Goal: Information Seeking & Learning: Understand process/instructions

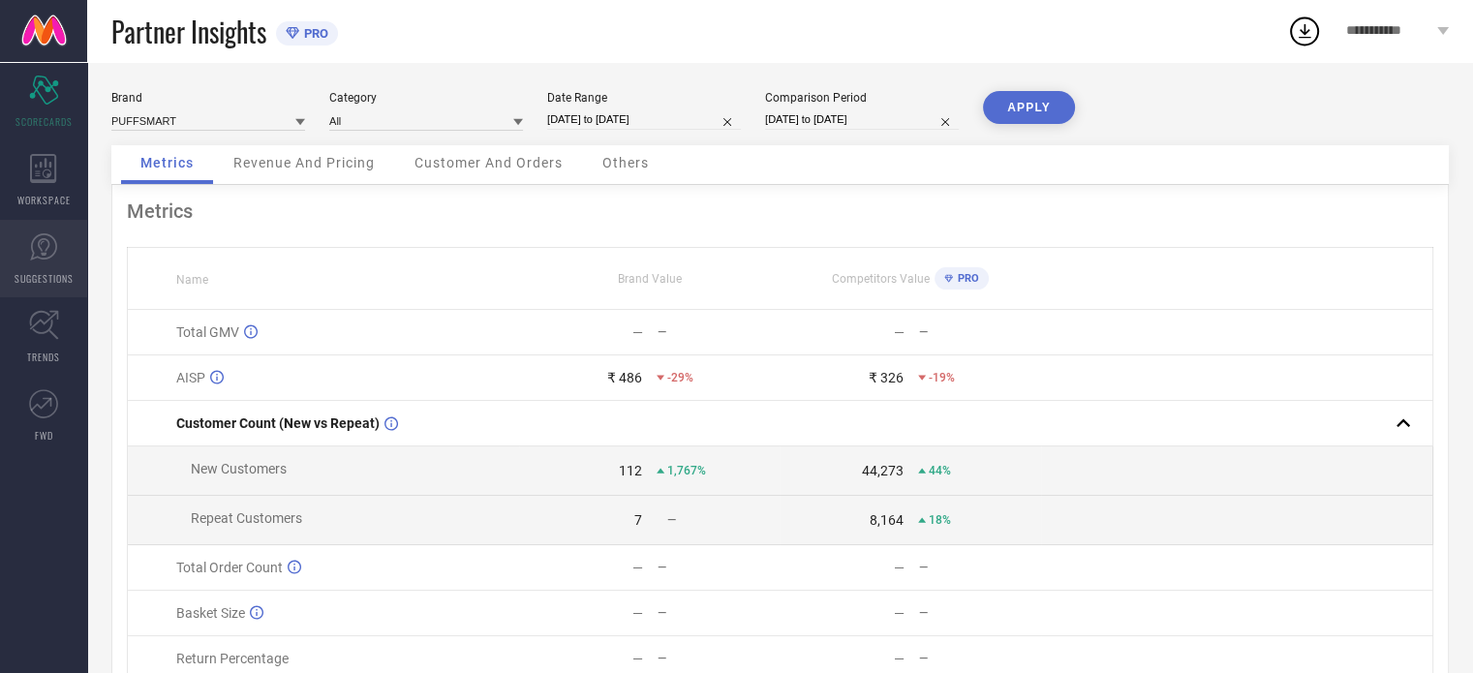
click at [62, 261] on link "SUGGESTIONS" at bounding box center [43, 258] width 87 height 77
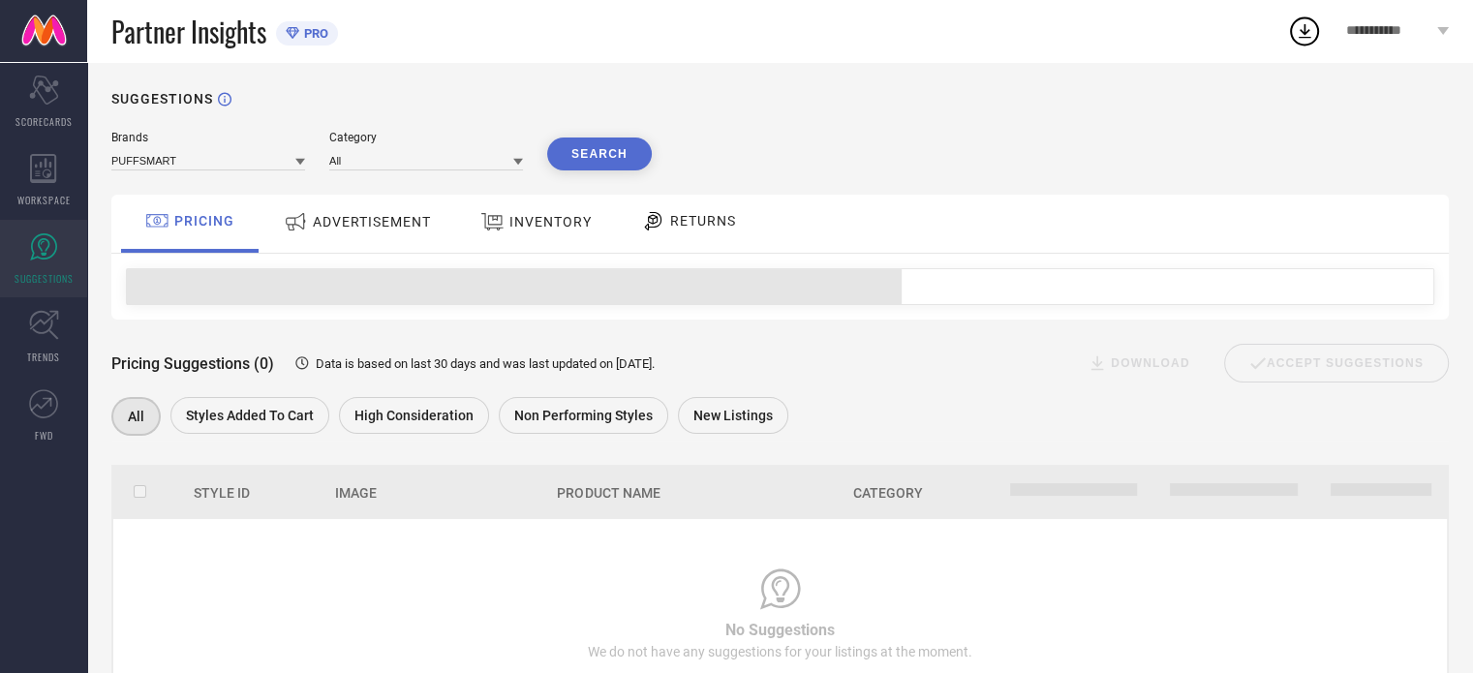
click at [385, 224] on span "ADVERTISEMENT" at bounding box center [372, 221] width 118 height 15
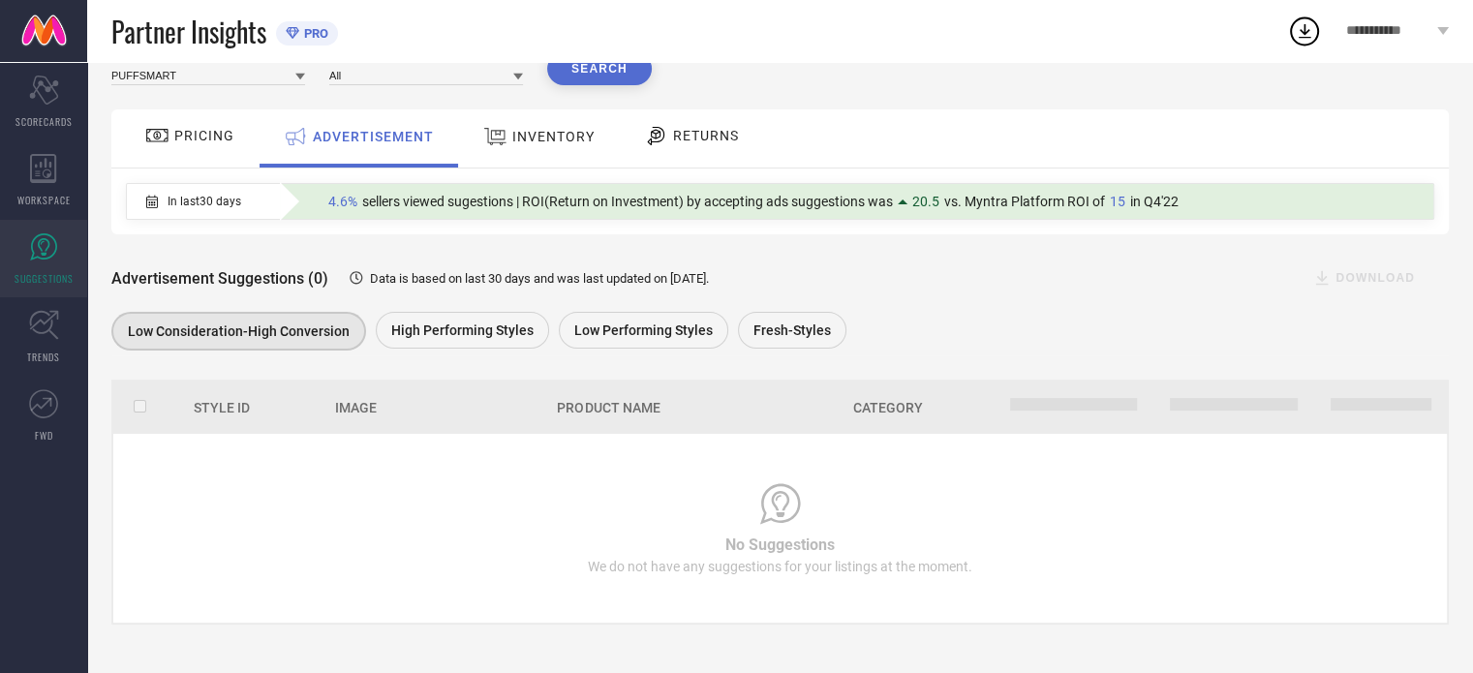
scroll to position [86, 0]
click at [526, 142] on span "INVENTORY" at bounding box center [553, 136] width 82 height 15
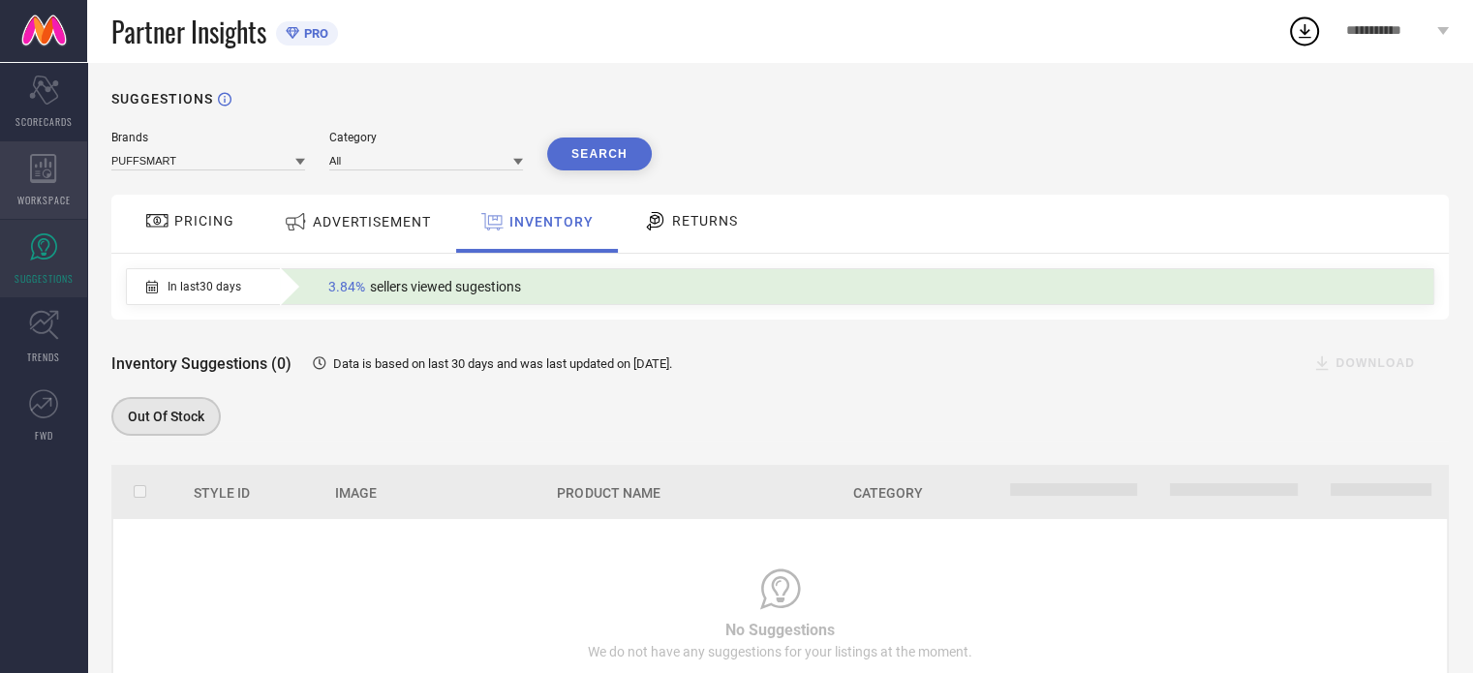
click at [36, 175] on icon at bounding box center [43, 168] width 26 height 29
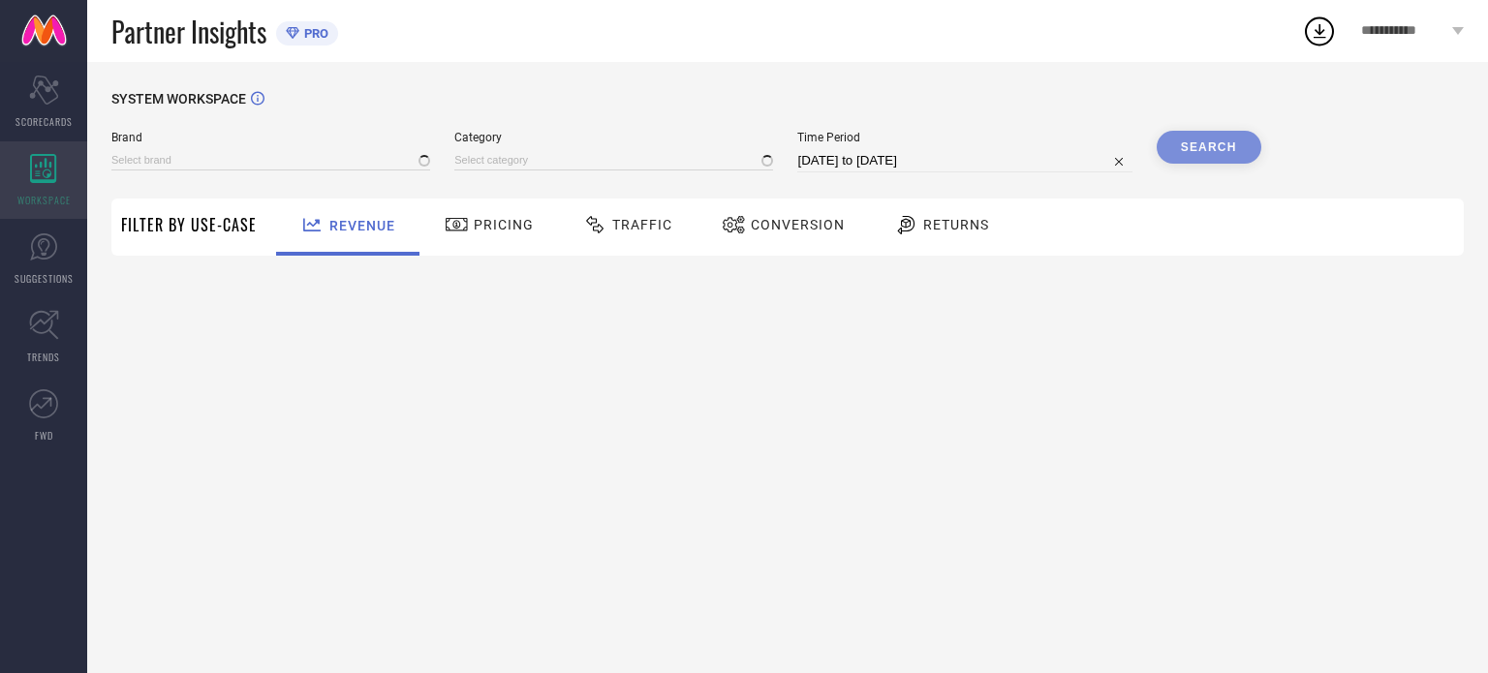
type input "PUFFSMART"
type input "All"
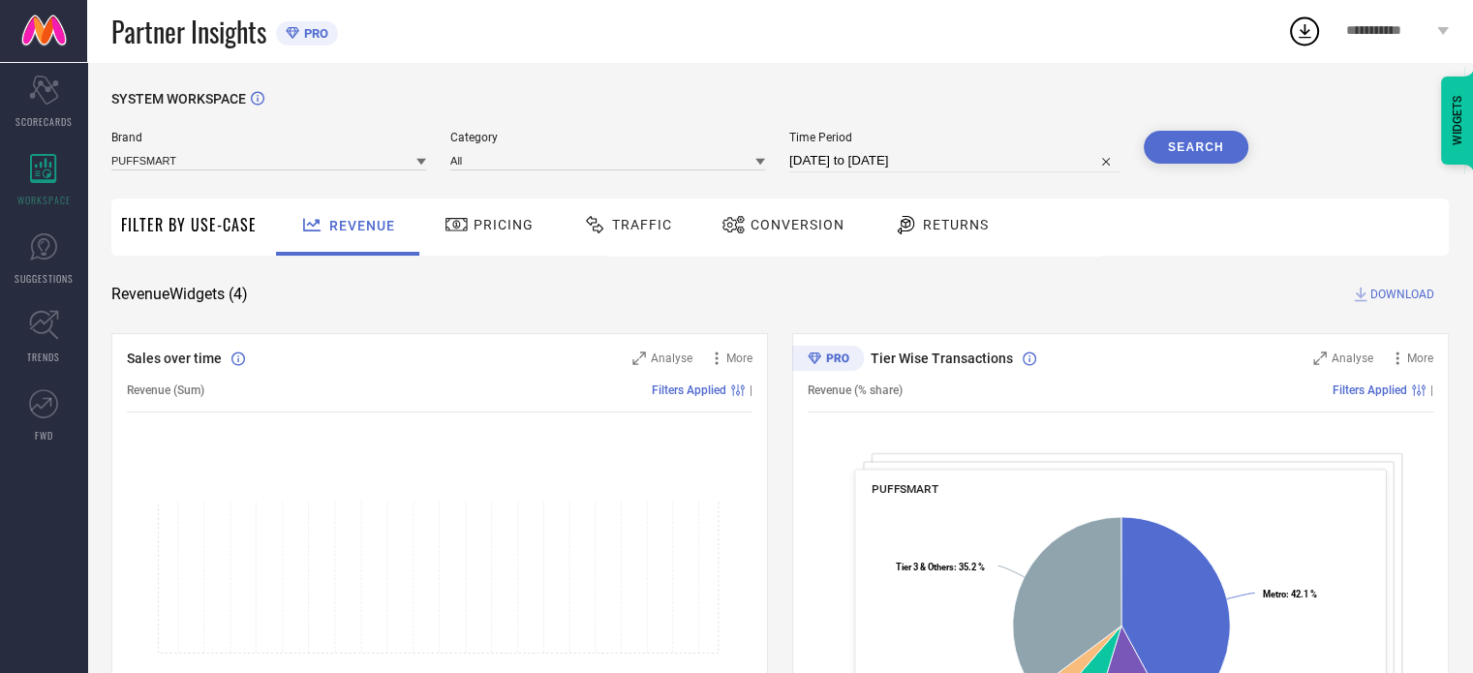
click at [1431, 32] on span "**********" at bounding box center [1389, 31] width 87 height 16
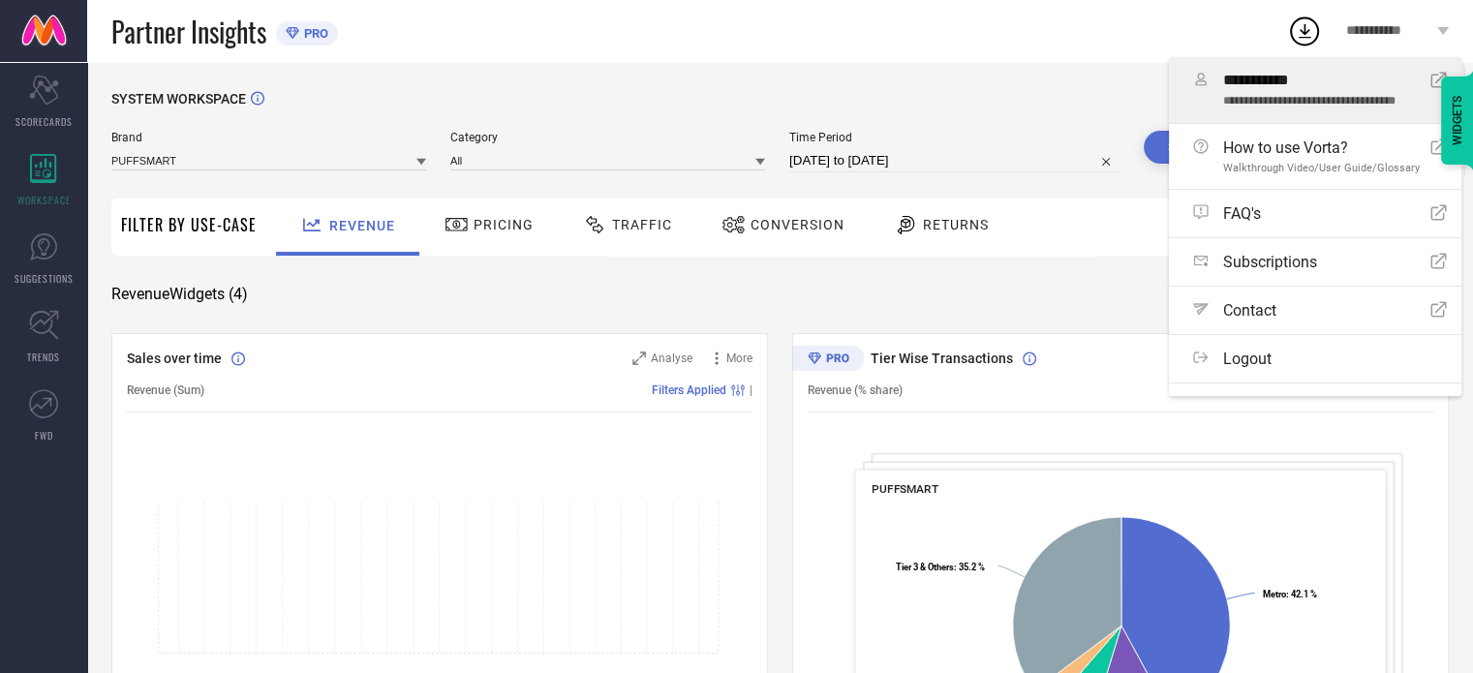
click at [1298, 104] on span "**********" at bounding box center [1319, 102] width 193 height 14
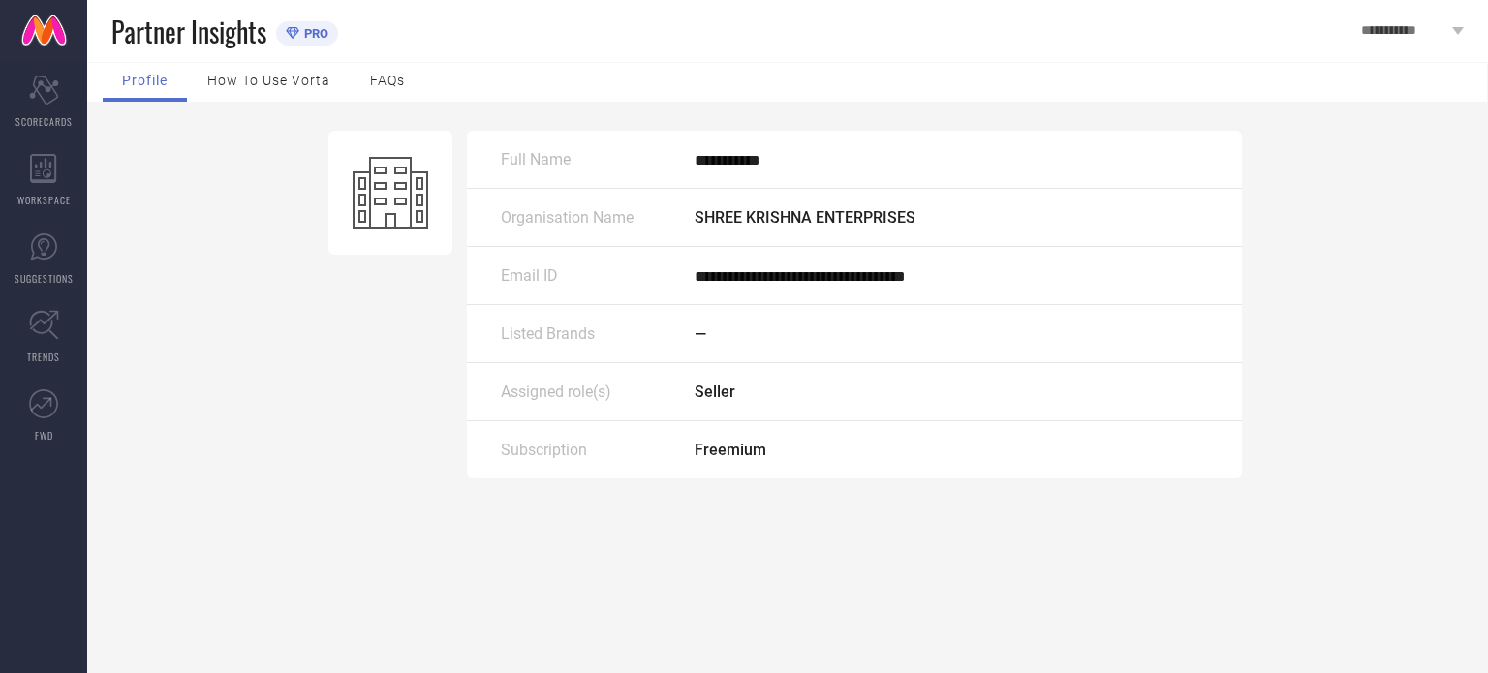
click at [245, 86] on span "How to use Vorta" at bounding box center [268, 80] width 123 height 15
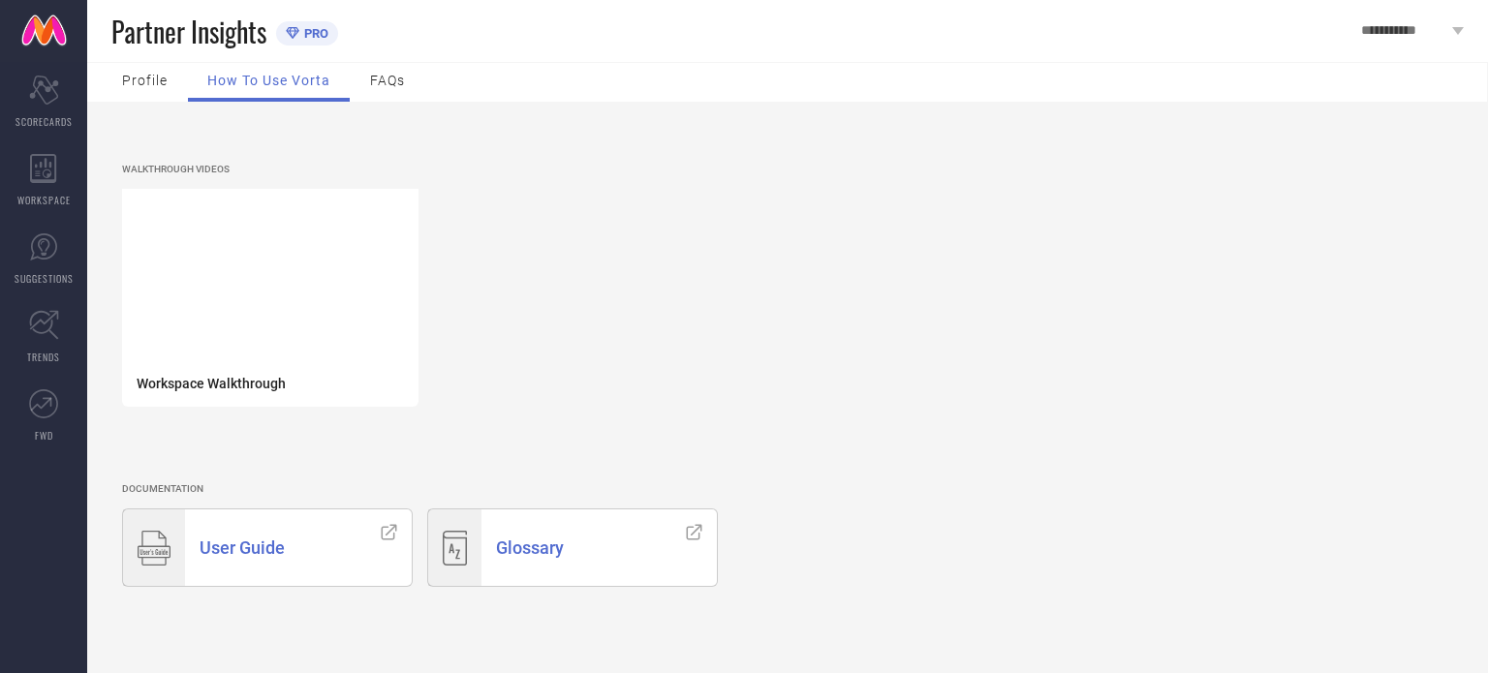
click at [397, 85] on span "FAQs" at bounding box center [387, 80] width 35 height 15
